Goal: Obtain resource: Download file/media

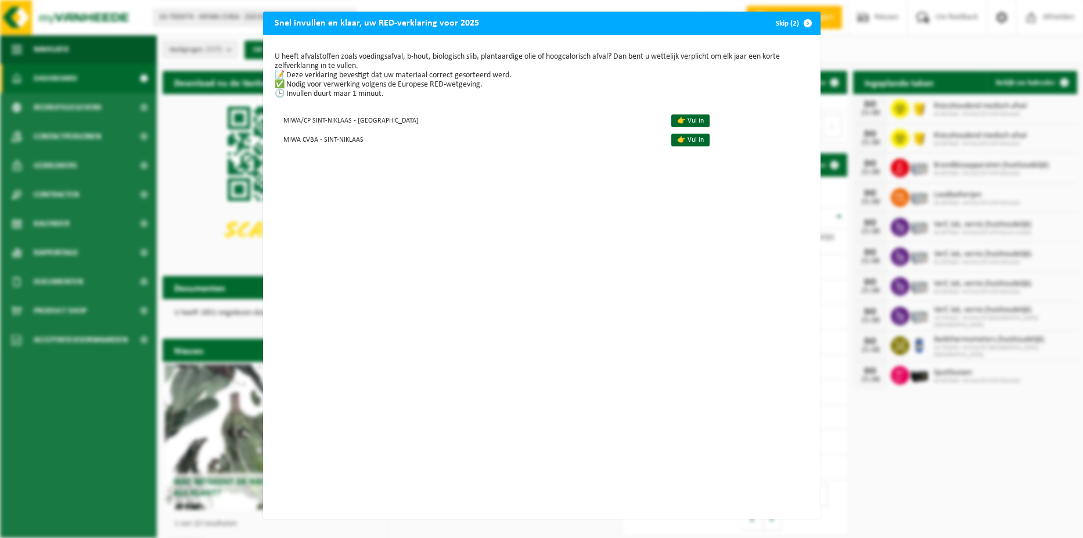
click at [782, 23] on button "Skip (2)" at bounding box center [793, 23] width 53 height 23
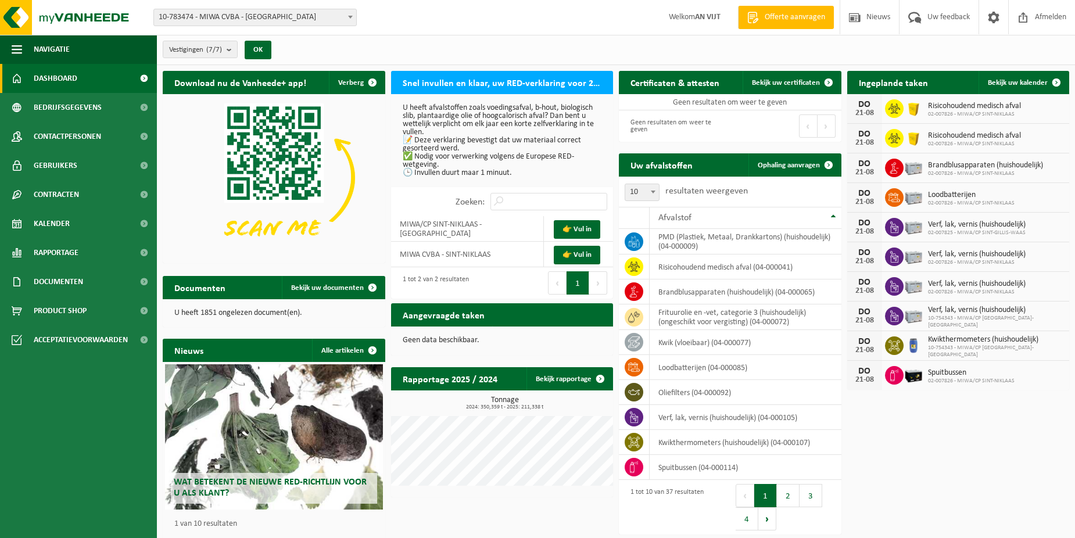
click at [78, 415] on ul "Navigatie Offerte aanvragen Nieuws Uw feedback Afmelden Dashboard Bedrijfsgegev…" at bounding box center [78, 286] width 157 height 503
click at [145, 279] on span at bounding box center [144, 281] width 26 height 29
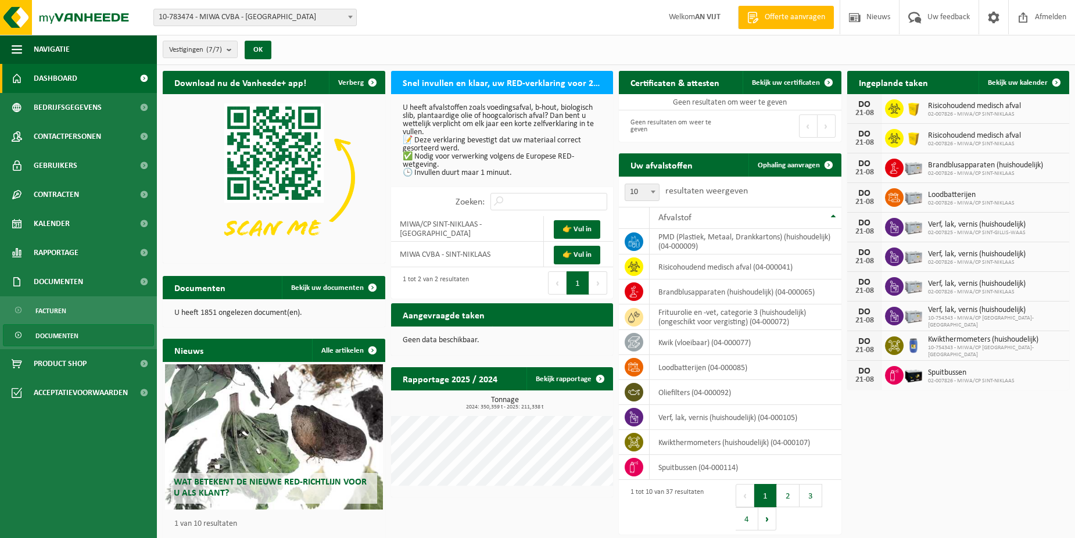
click at [56, 329] on span "Documenten" at bounding box center [56, 336] width 43 height 22
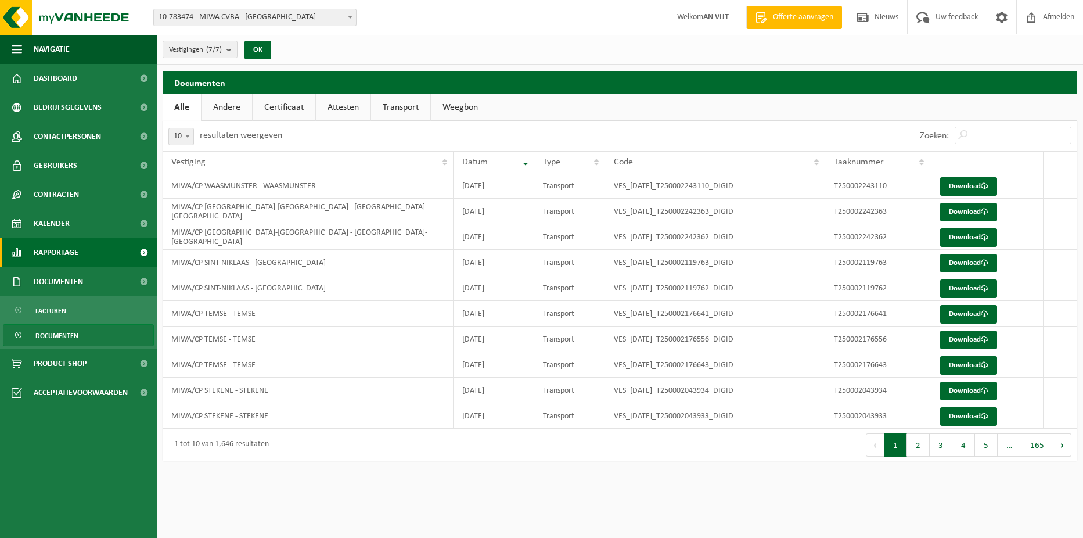
click at [139, 251] on span at bounding box center [144, 252] width 26 height 29
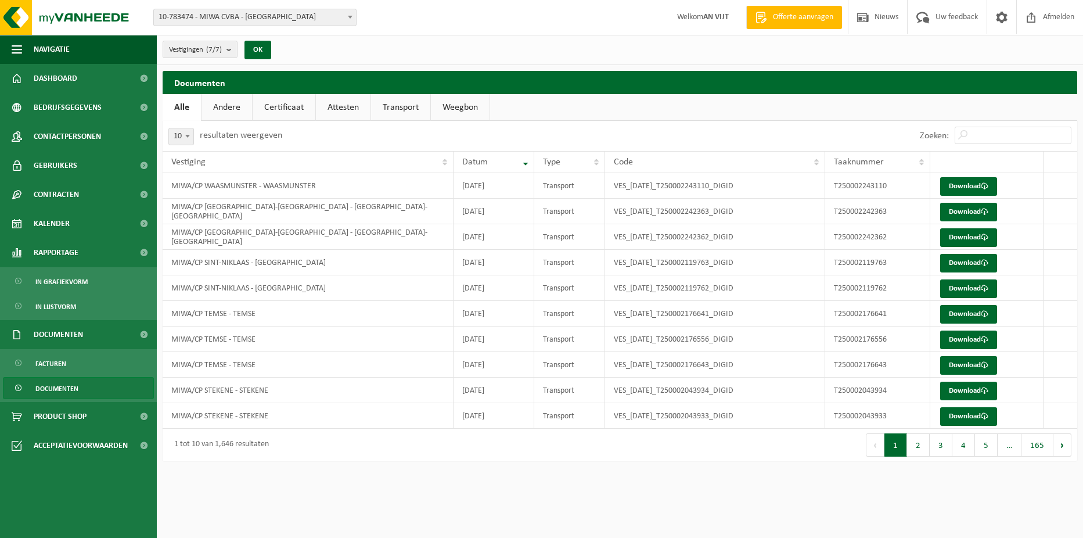
click at [329, 479] on html "Vestiging: 10-783474 - MIWA CVBA - SINT-NIKLAAS 10-754343 - MIWA/CP NIEUWKERKEN…" at bounding box center [541, 269] width 1083 height 538
click at [49, 309] on span "In lijstvorm" at bounding box center [55, 307] width 41 height 22
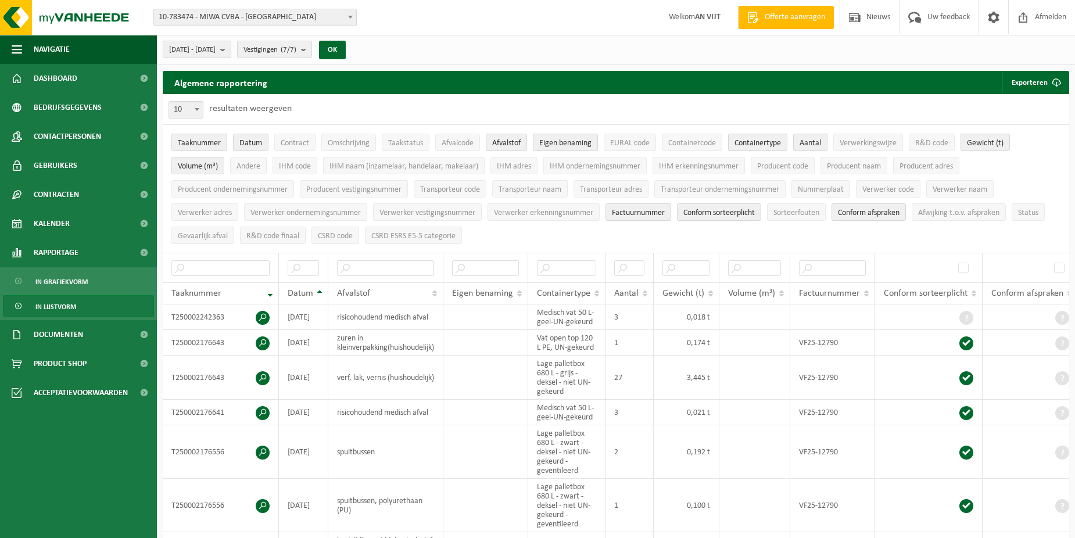
click at [63, 306] on span "In lijstvorm" at bounding box center [55, 307] width 41 height 22
click at [231, 50] on b "submit" at bounding box center [225, 49] width 10 height 16
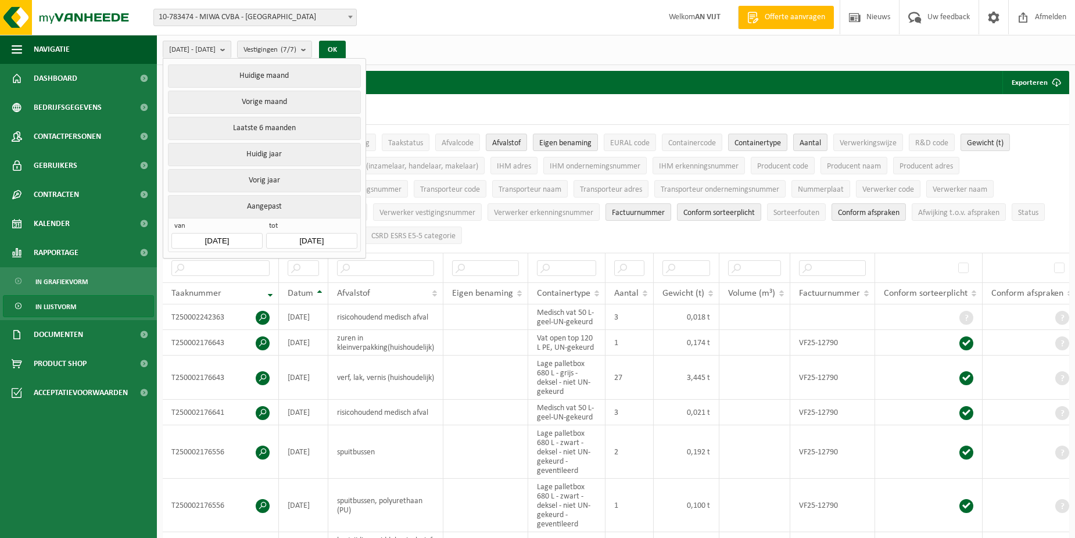
click at [245, 235] on input "2025-03-01" at bounding box center [216, 241] width 91 height 16
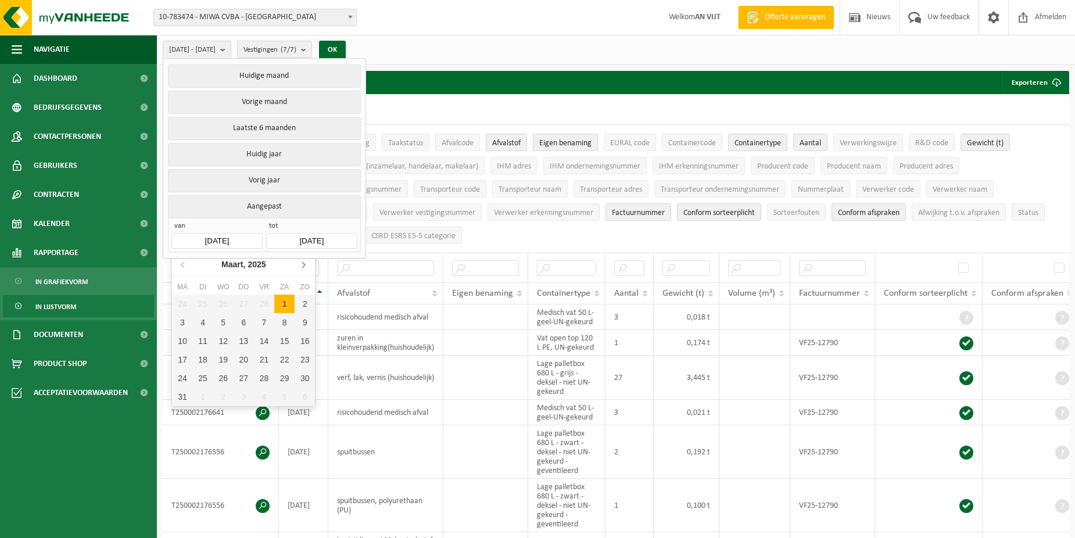
click at [298, 265] on icon at bounding box center [303, 264] width 19 height 19
click at [200, 303] on div "1" at bounding box center [203, 303] width 20 height 19
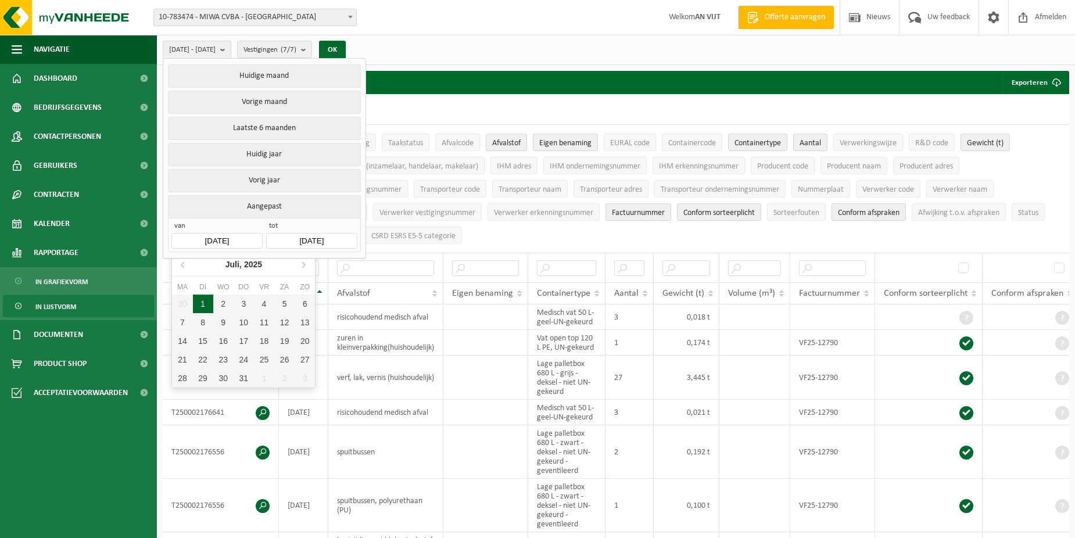
type input "2025-07-01"
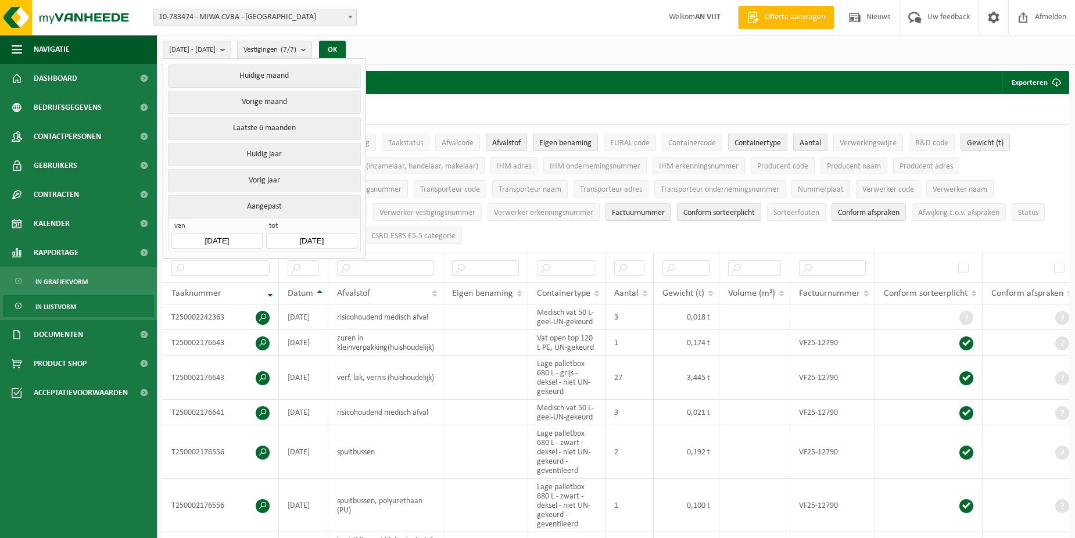
click at [346, 234] on input "2025-08-21" at bounding box center [311, 241] width 91 height 16
click at [278, 265] on icon at bounding box center [278, 264] width 19 height 19
click at [332, 378] on div "31" at bounding box center [338, 378] width 20 height 19
type input "2025-07-31"
type input "2025-07-01"
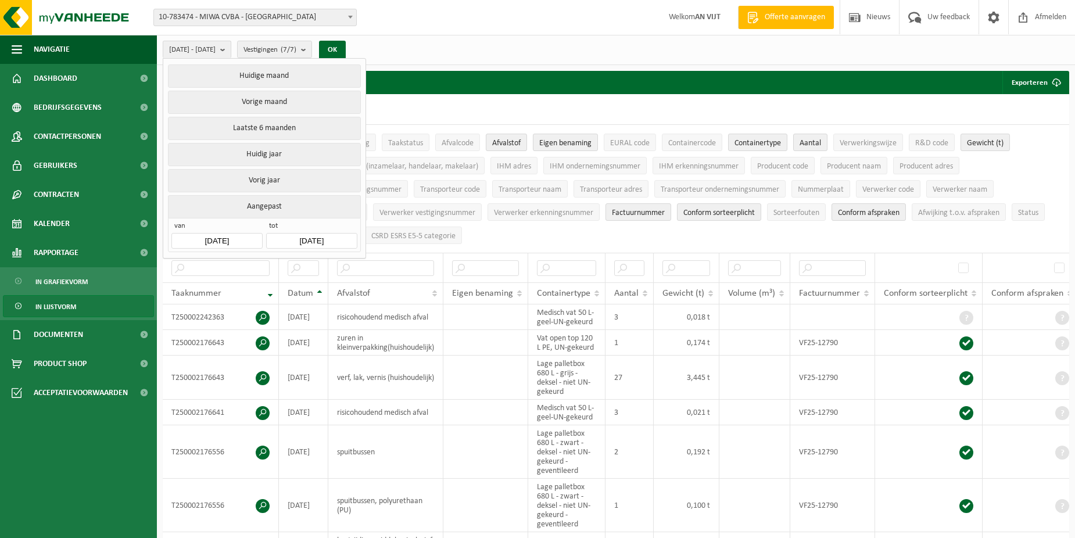
click at [393, 98] on div "10 25 50 100 10 resultaten weergeven" at bounding box center [616, 109] width 906 height 30
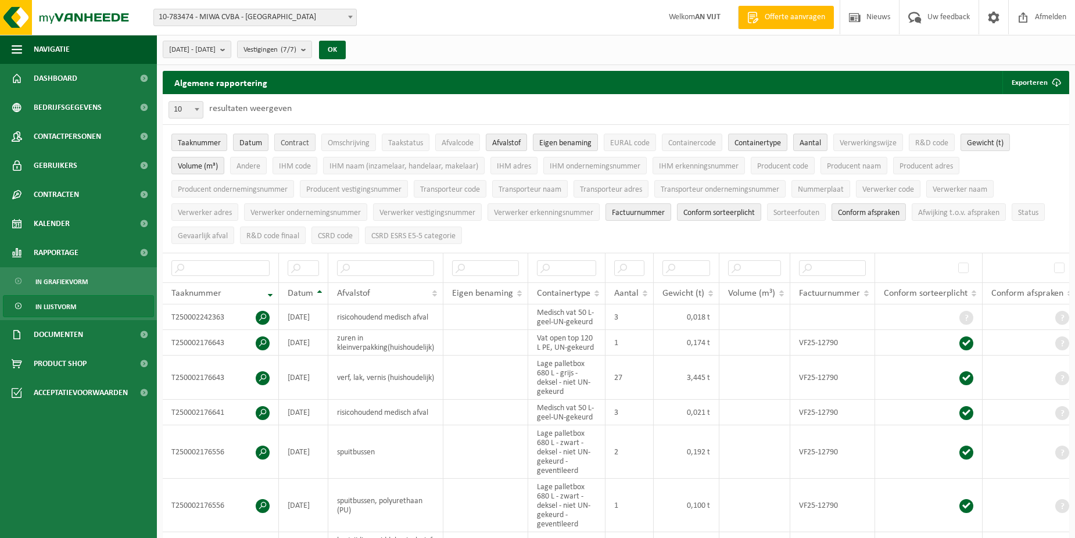
click at [288, 139] on span "Contract" at bounding box center [295, 143] width 28 height 9
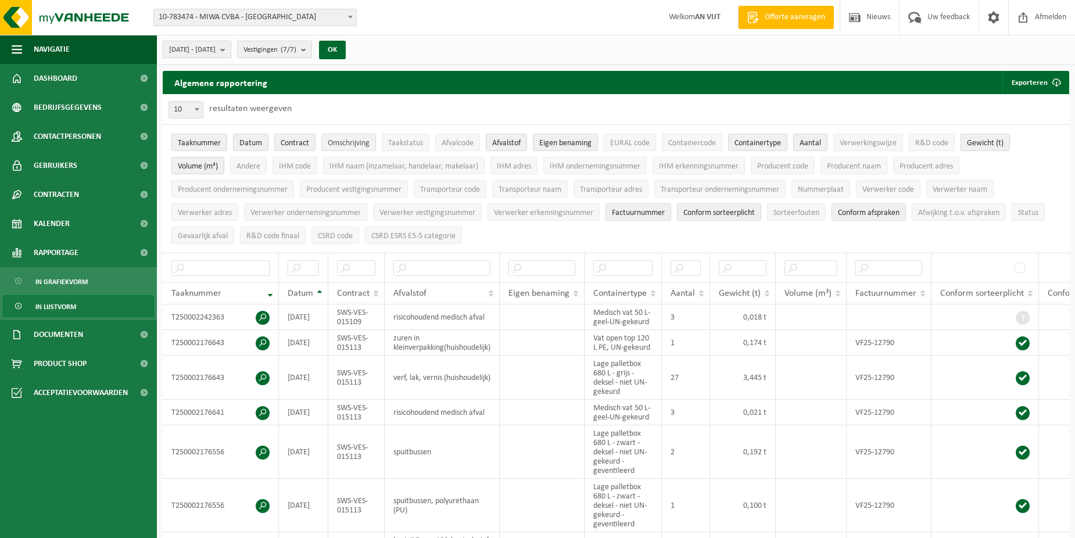
click at [356, 142] on span "Omschrijving" at bounding box center [349, 143] width 42 height 9
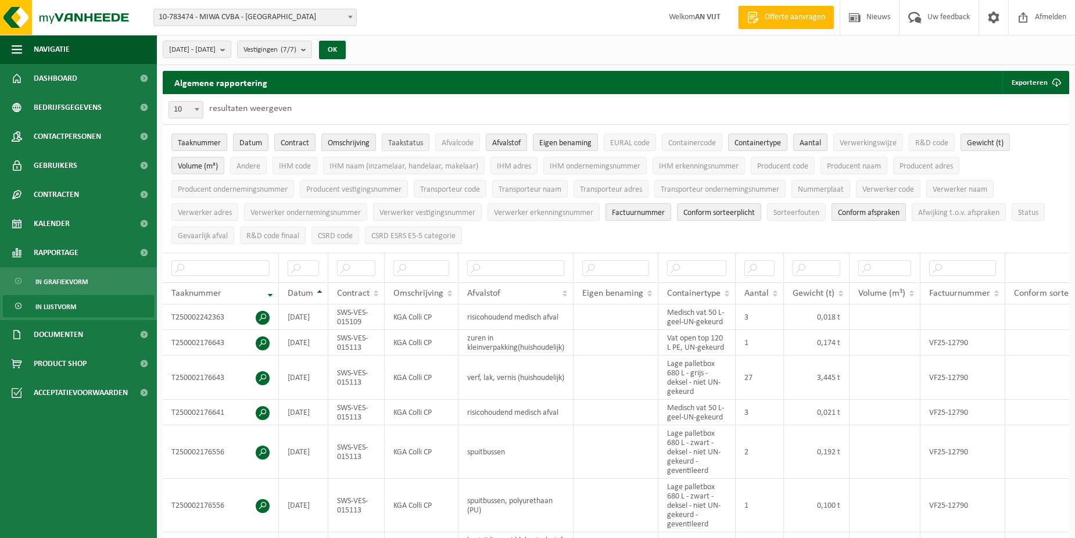
click at [423, 142] on span "Taakstatus" at bounding box center [405, 143] width 35 height 9
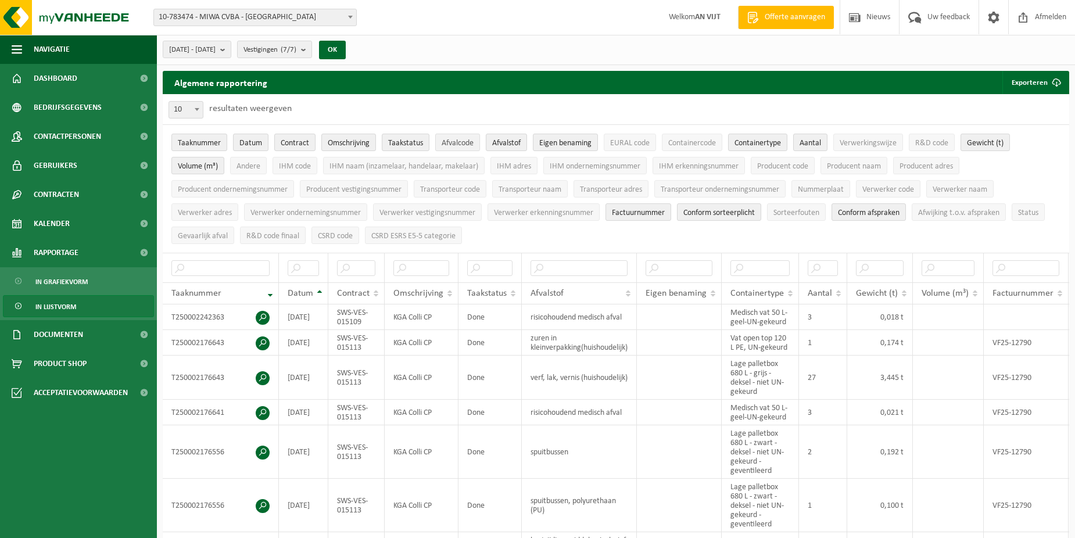
click at [473, 142] on span "Afvalcode" at bounding box center [457, 143] width 32 height 9
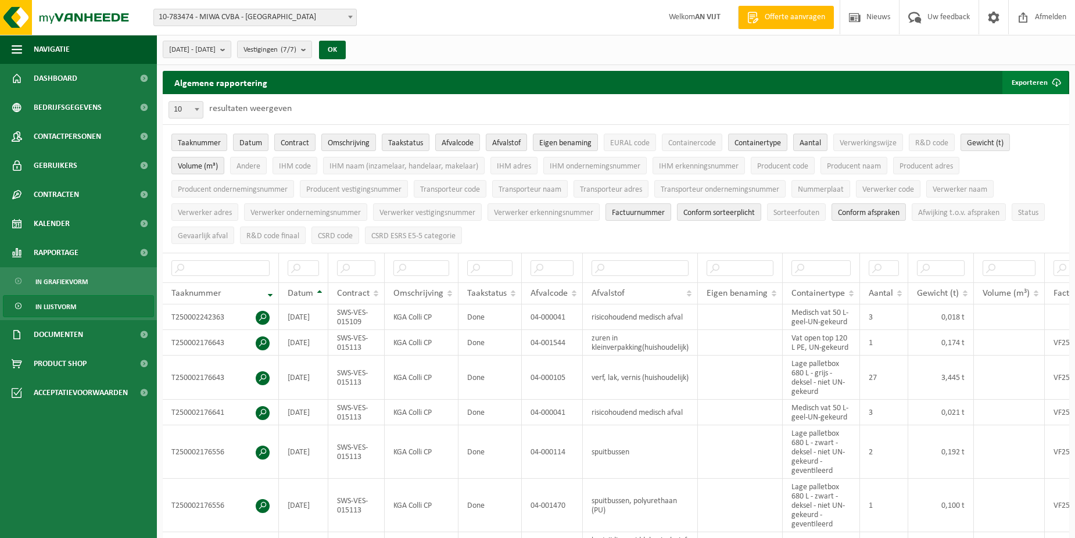
click at [1038, 85] on button "Exporteren" at bounding box center [1035, 82] width 66 height 23
click at [1004, 130] on link "Alle beschikbare kolommen" at bounding box center [1014, 128] width 105 height 23
